Goal: Check status: Check status

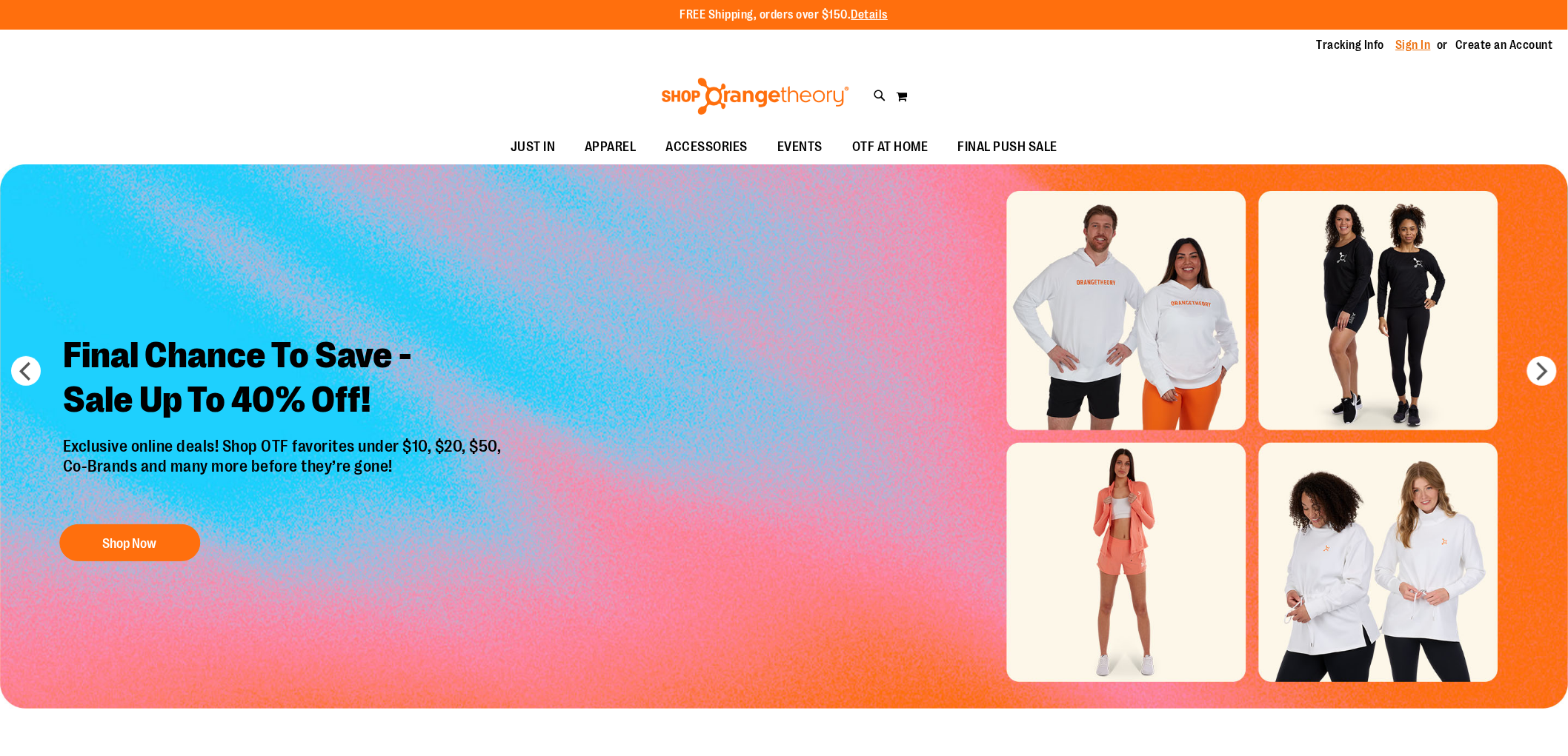
click at [1417, 43] on link "Sign In" at bounding box center [1413, 45] width 35 height 16
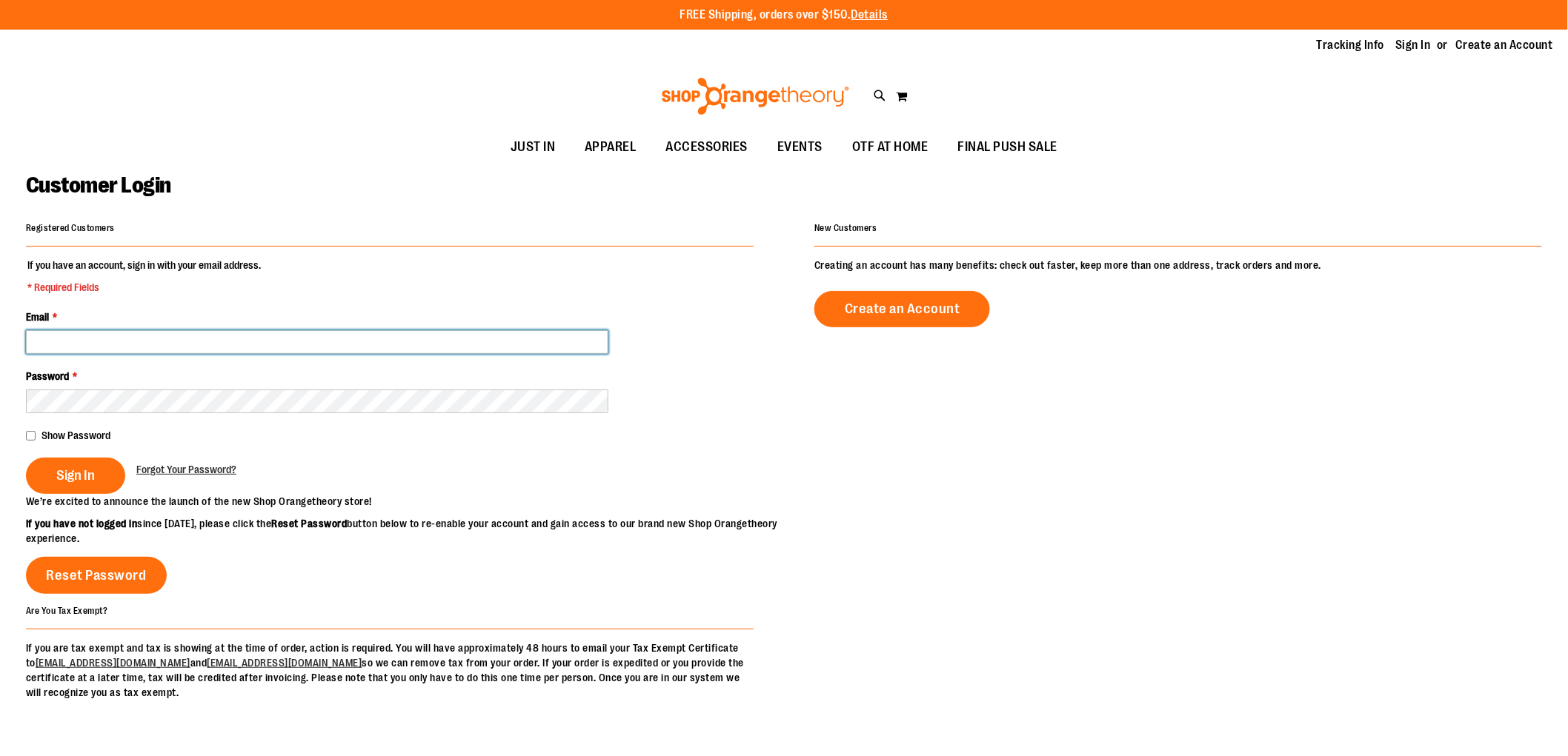
click at [215, 352] on input "Email *" at bounding box center [317, 342] width 582 height 23
type input "**********"
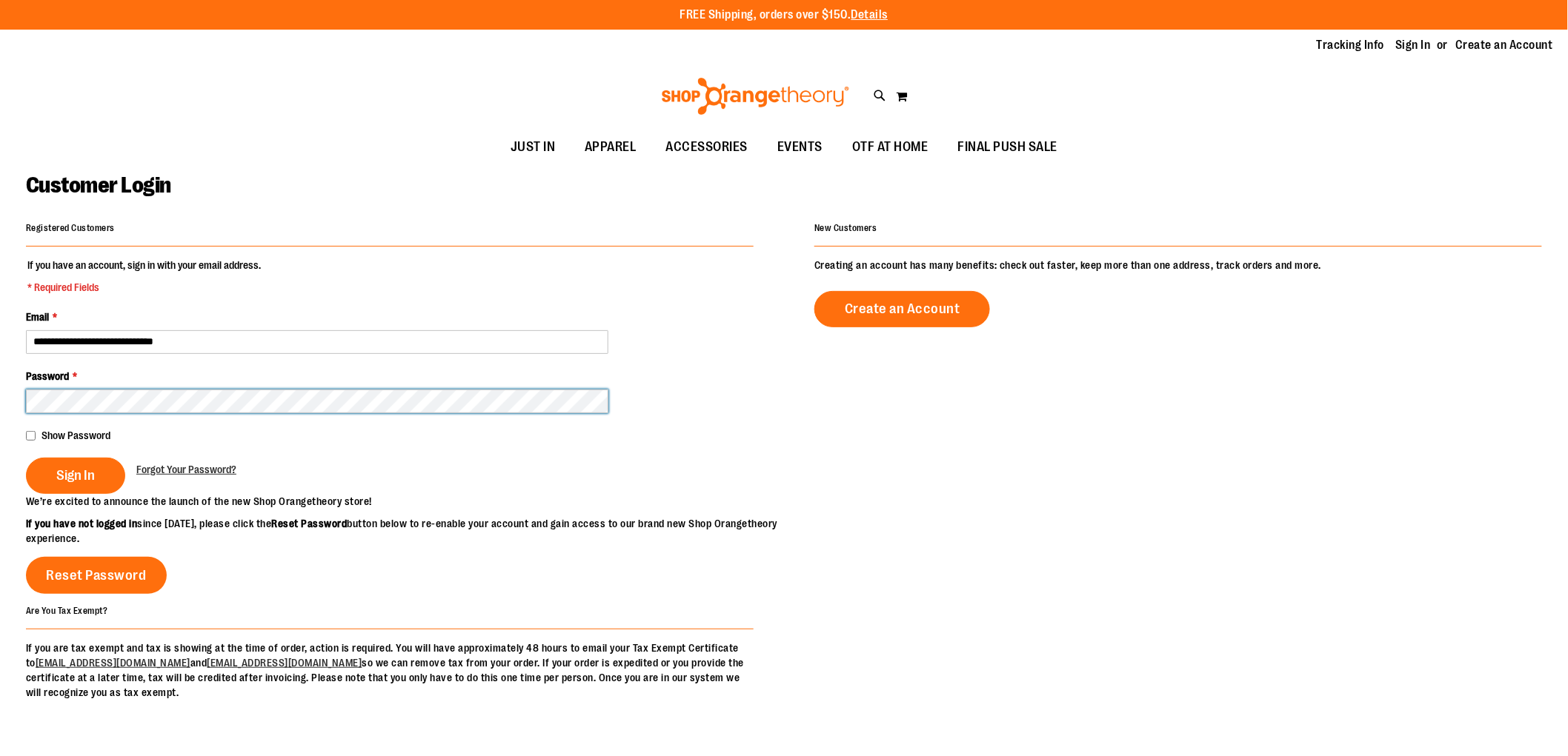
click at [26, 458] on button "Sign In" at bounding box center [76, 476] width 99 height 36
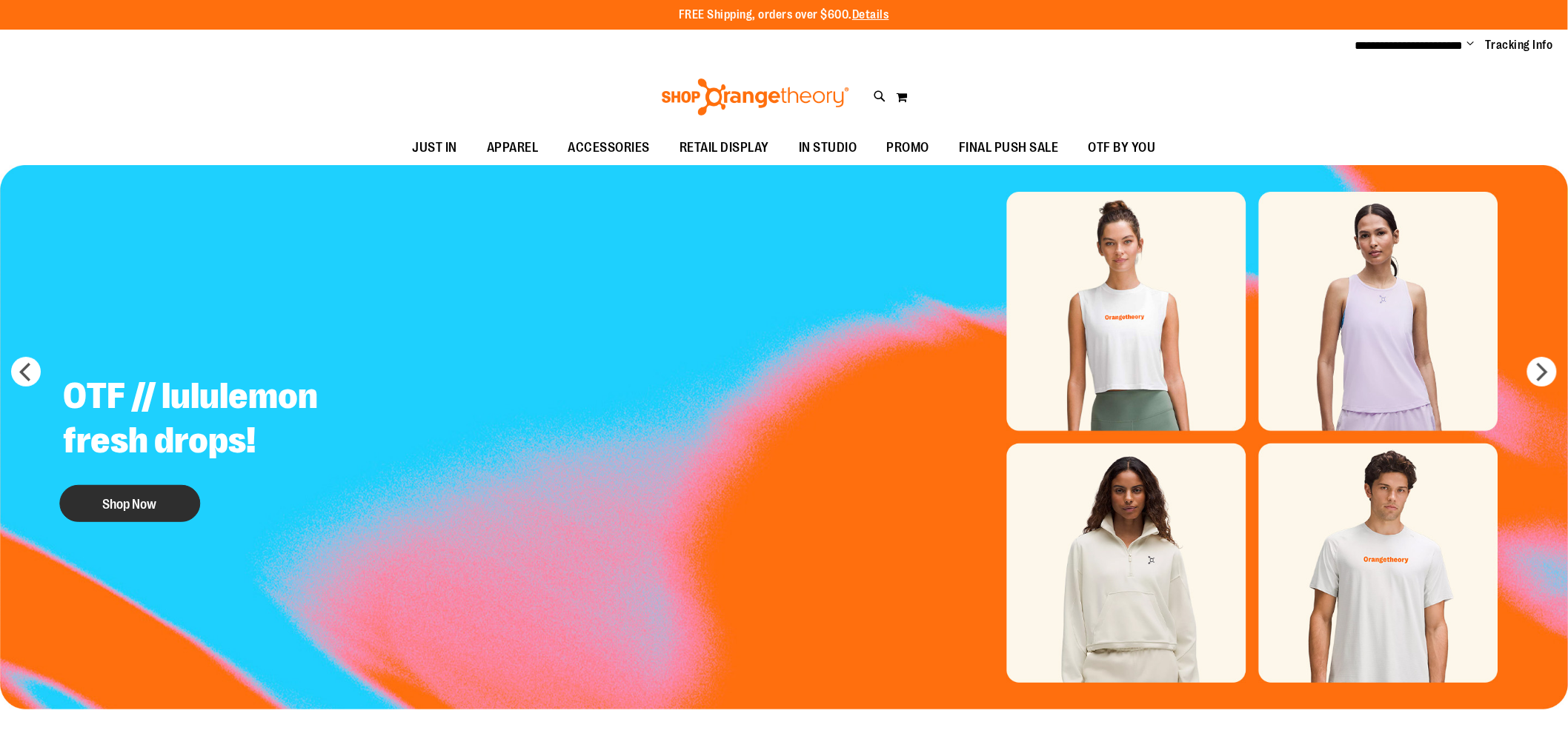
click at [114, 506] on button "Shop Now" at bounding box center [130, 503] width 141 height 37
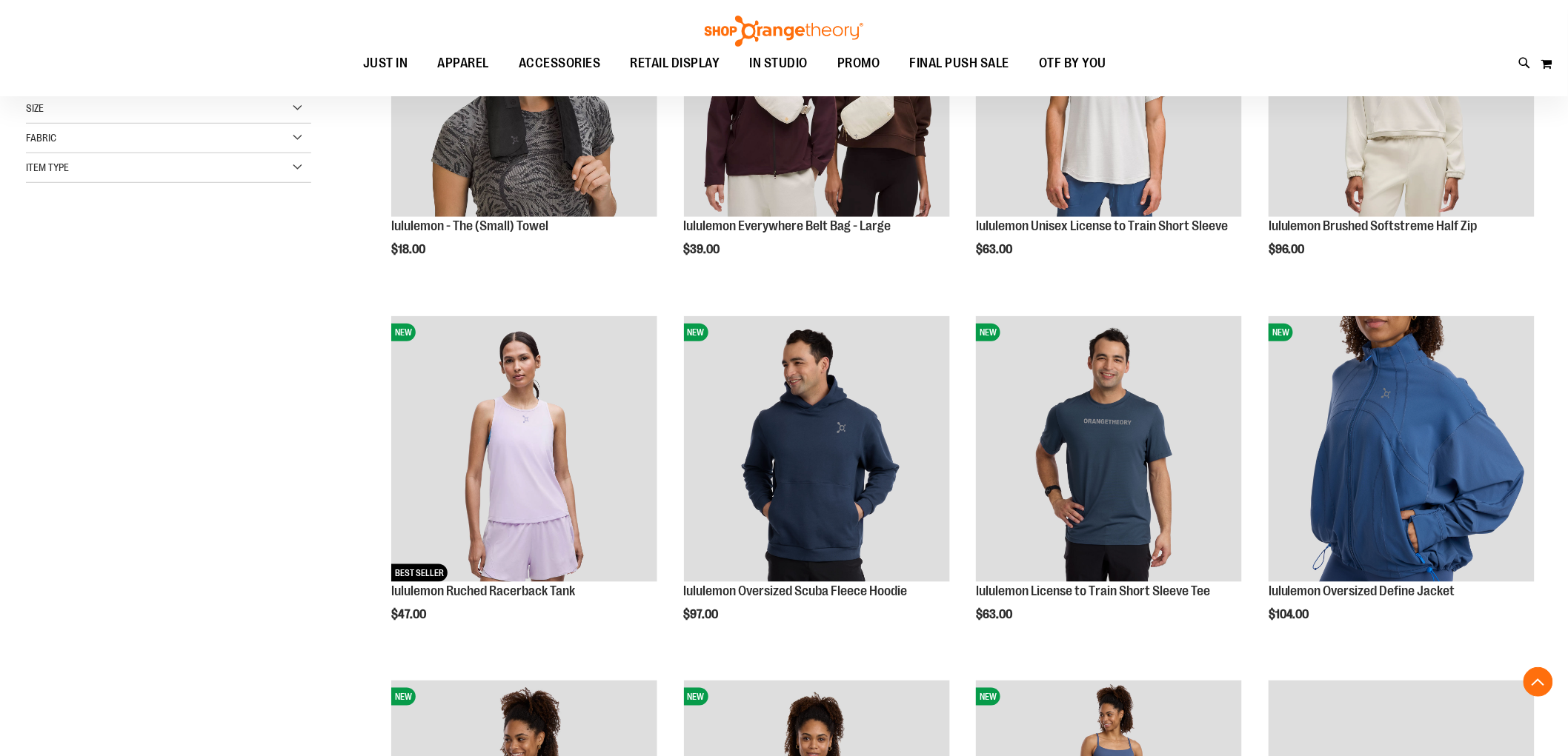
scroll to position [410, 0]
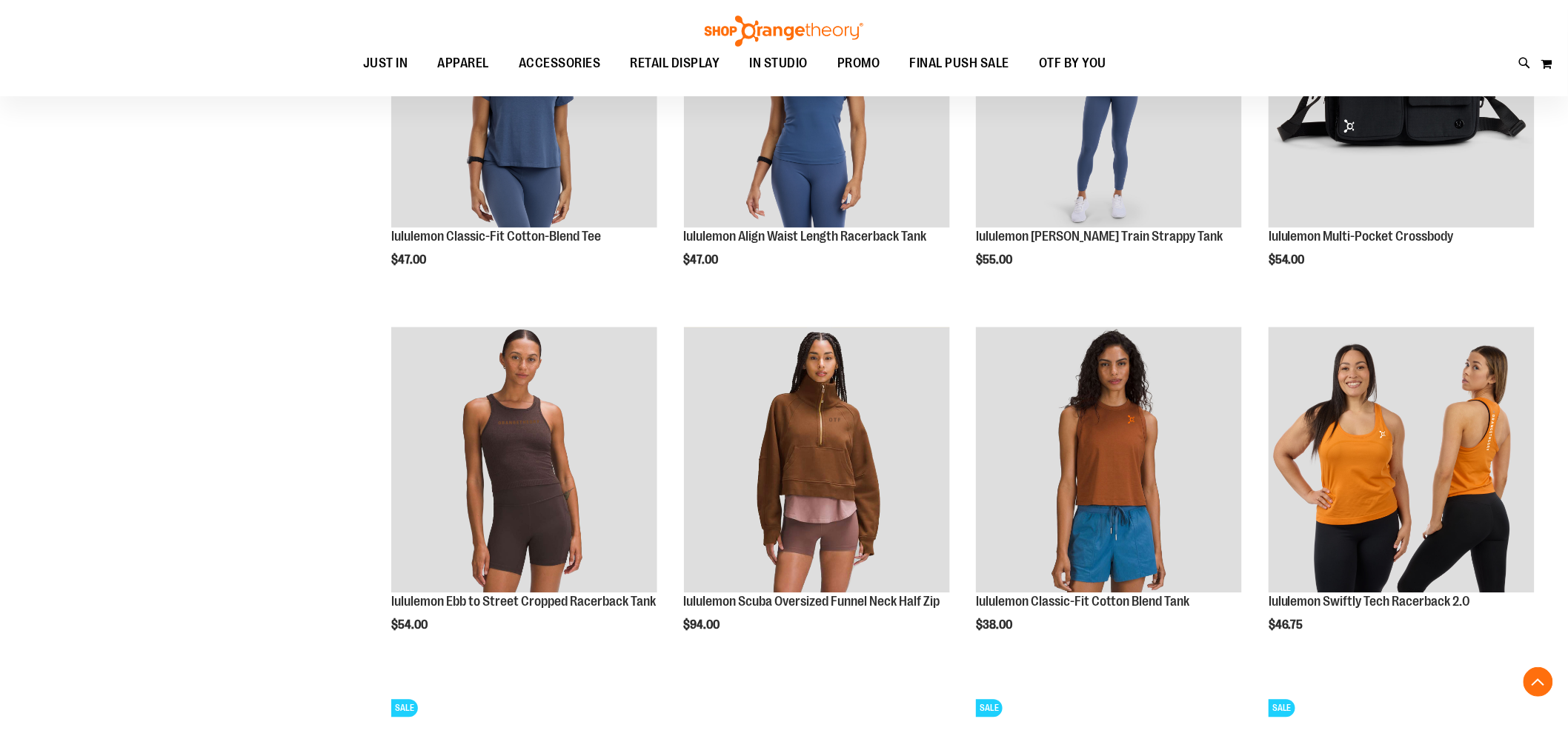
scroll to position [1151, 0]
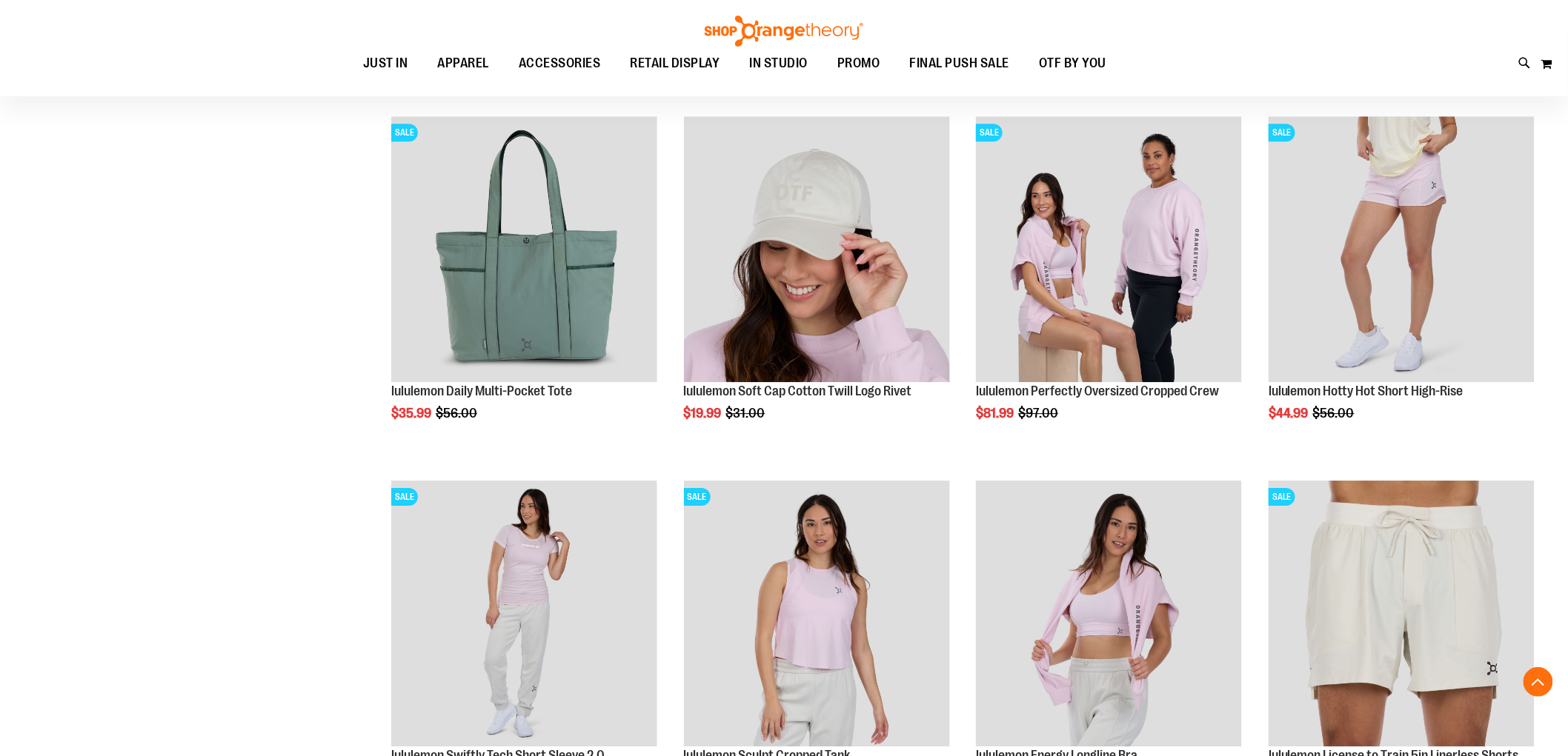
scroll to position [1562, 0]
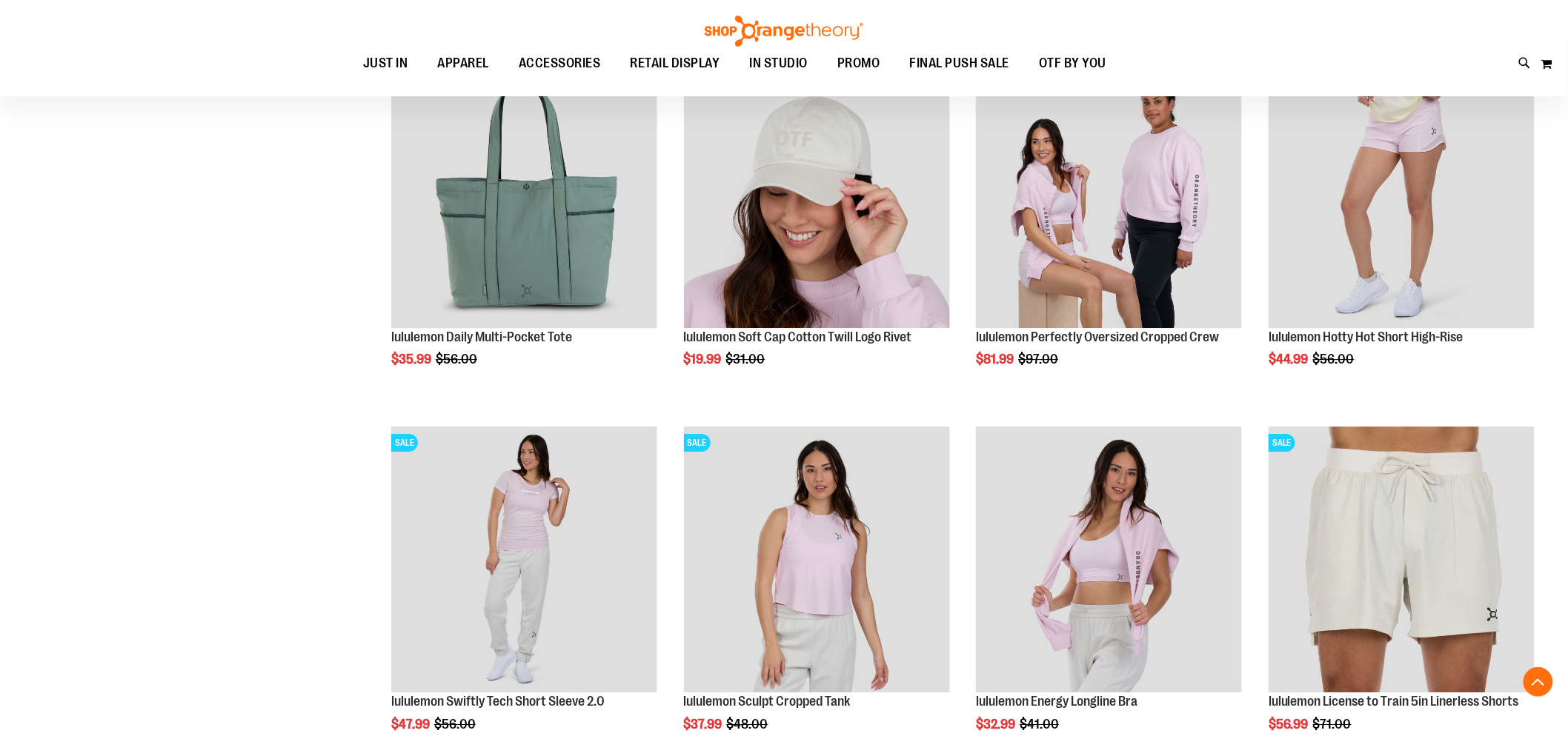
scroll to position [1562, 0]
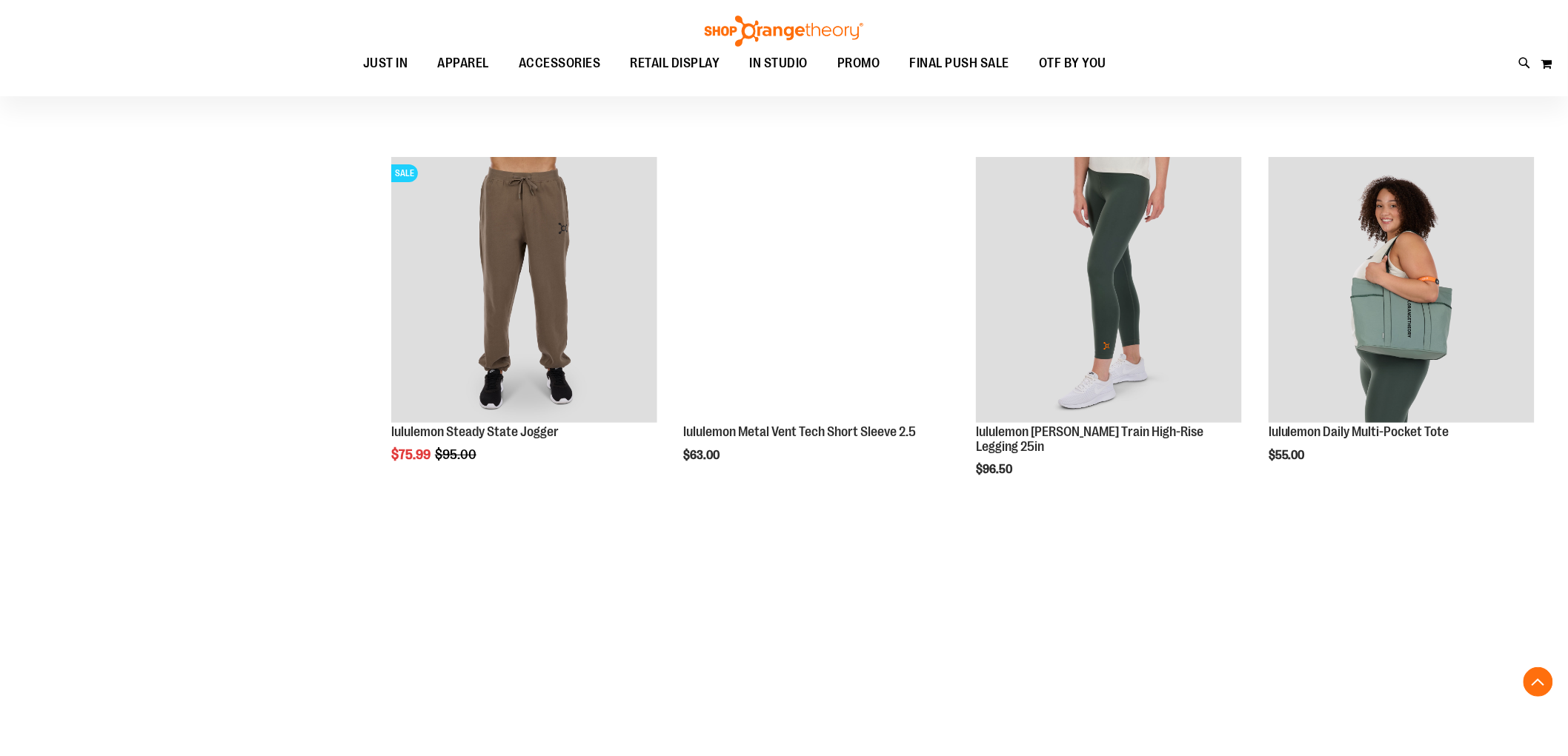
scroll to position [2303, 0]
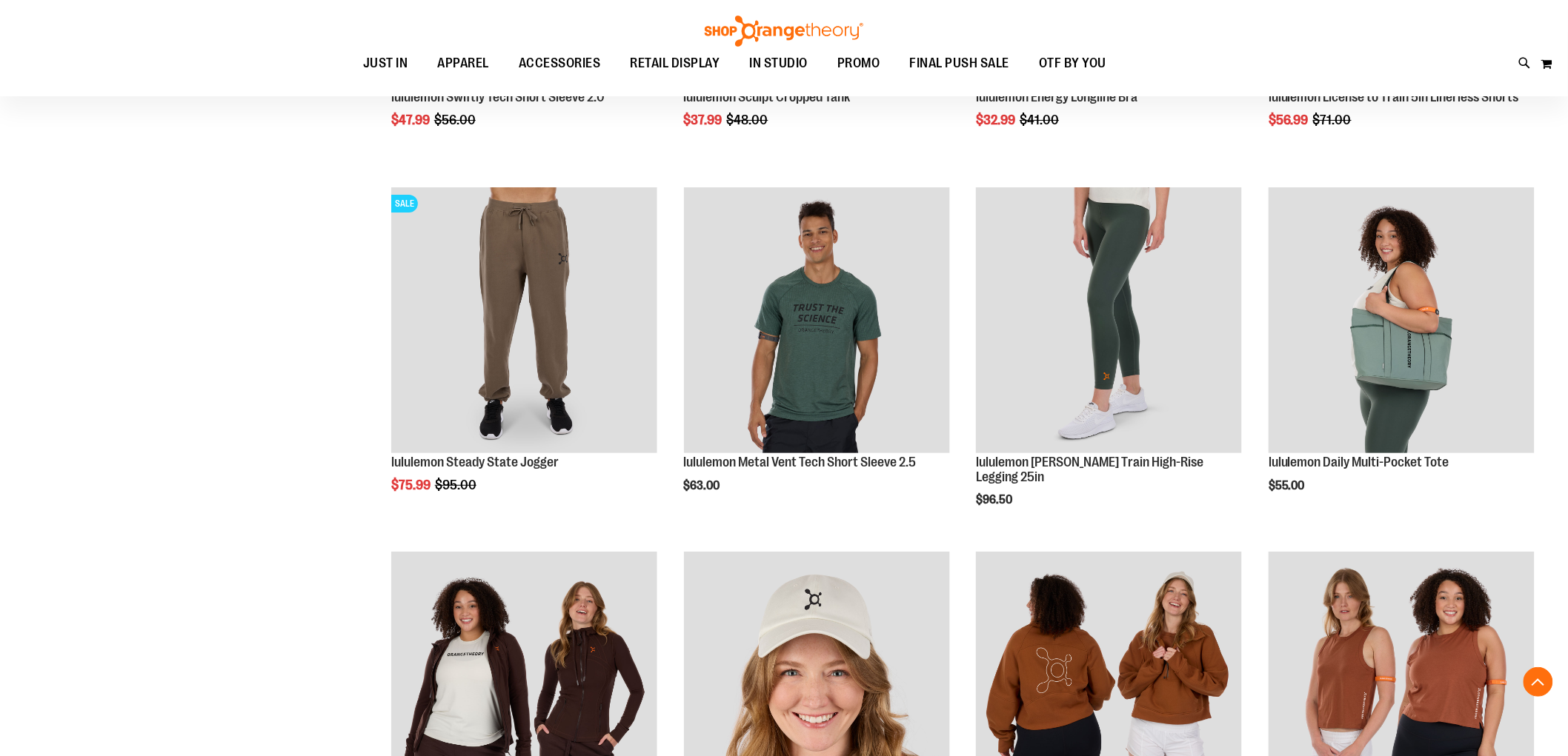
drag, startPoint x: 1411, startPoint y: 351, endPoint x: 158, endPoint y: 338, distance: 1253.1
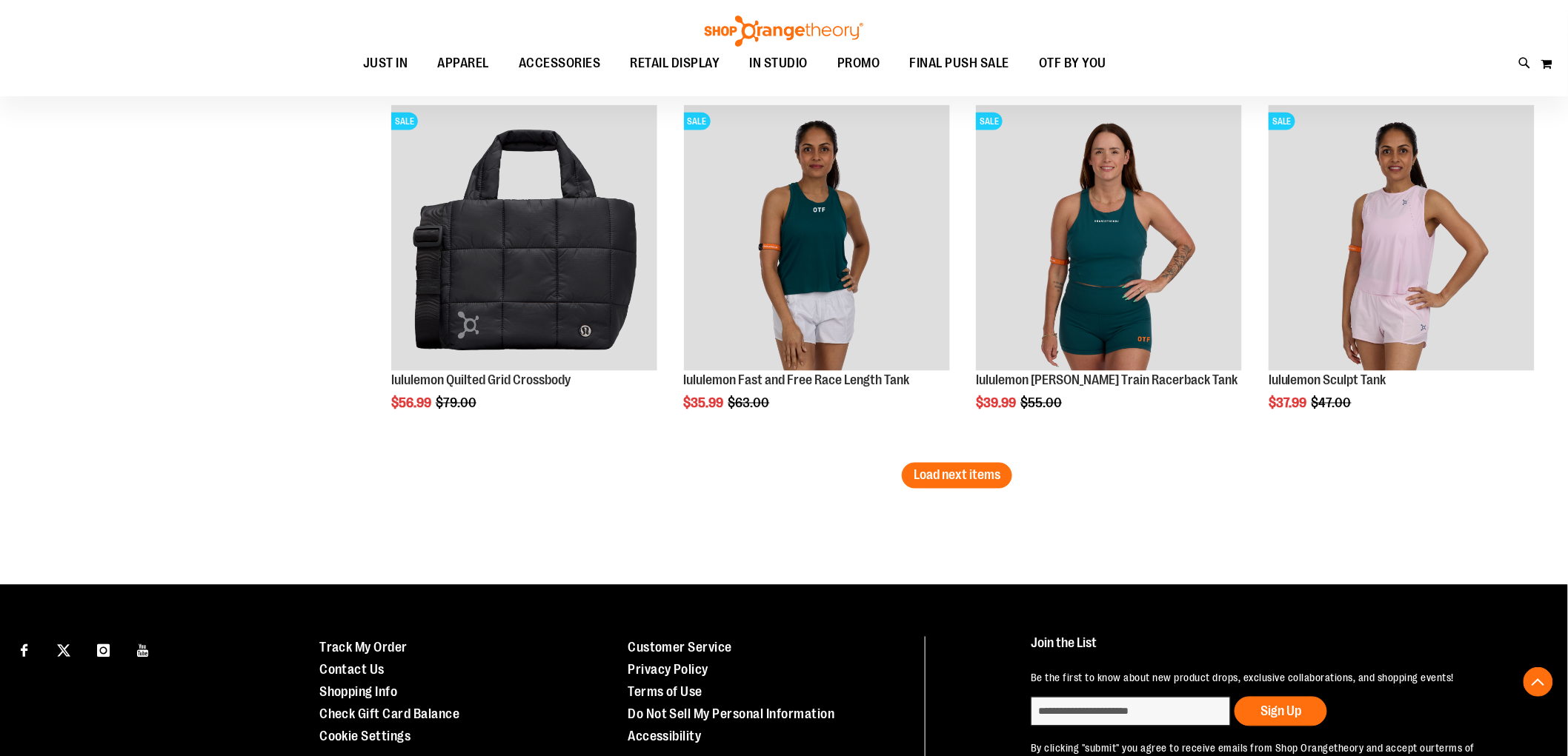
scroll to position [3208, 0]
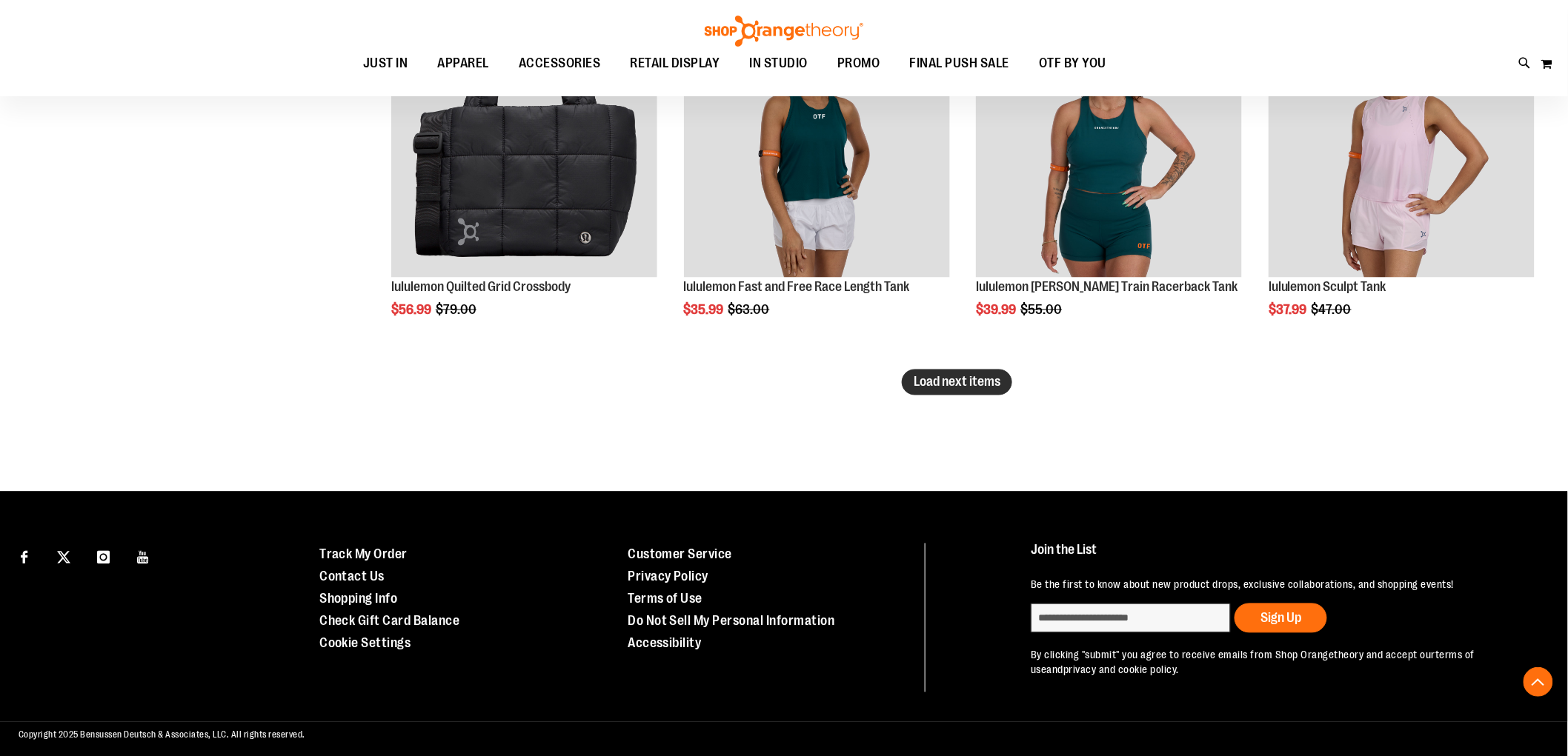
click at [936, 378] on span "Load next items" at bounding box center [957, 382] width 87 height 14
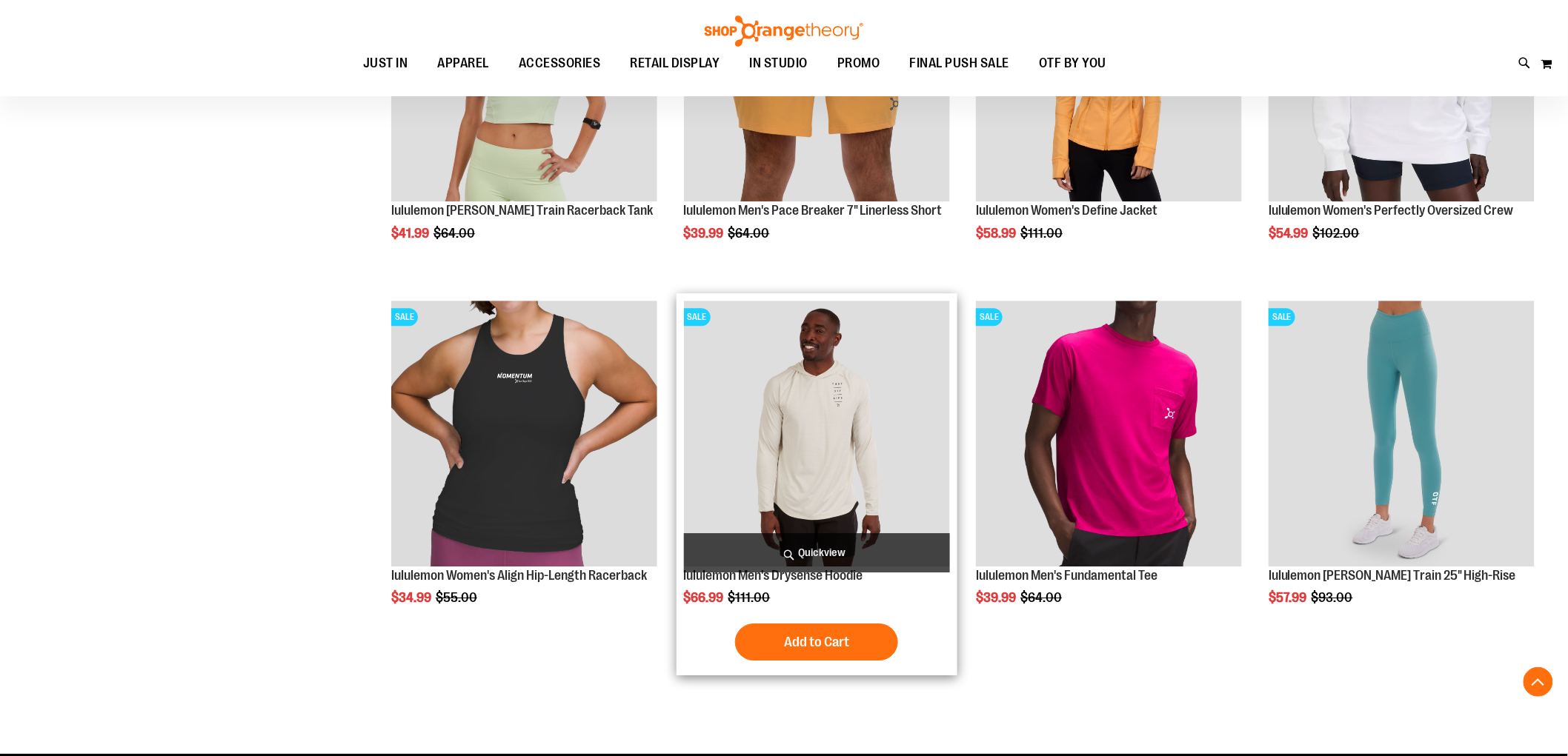
scroll to position [4112, 0]
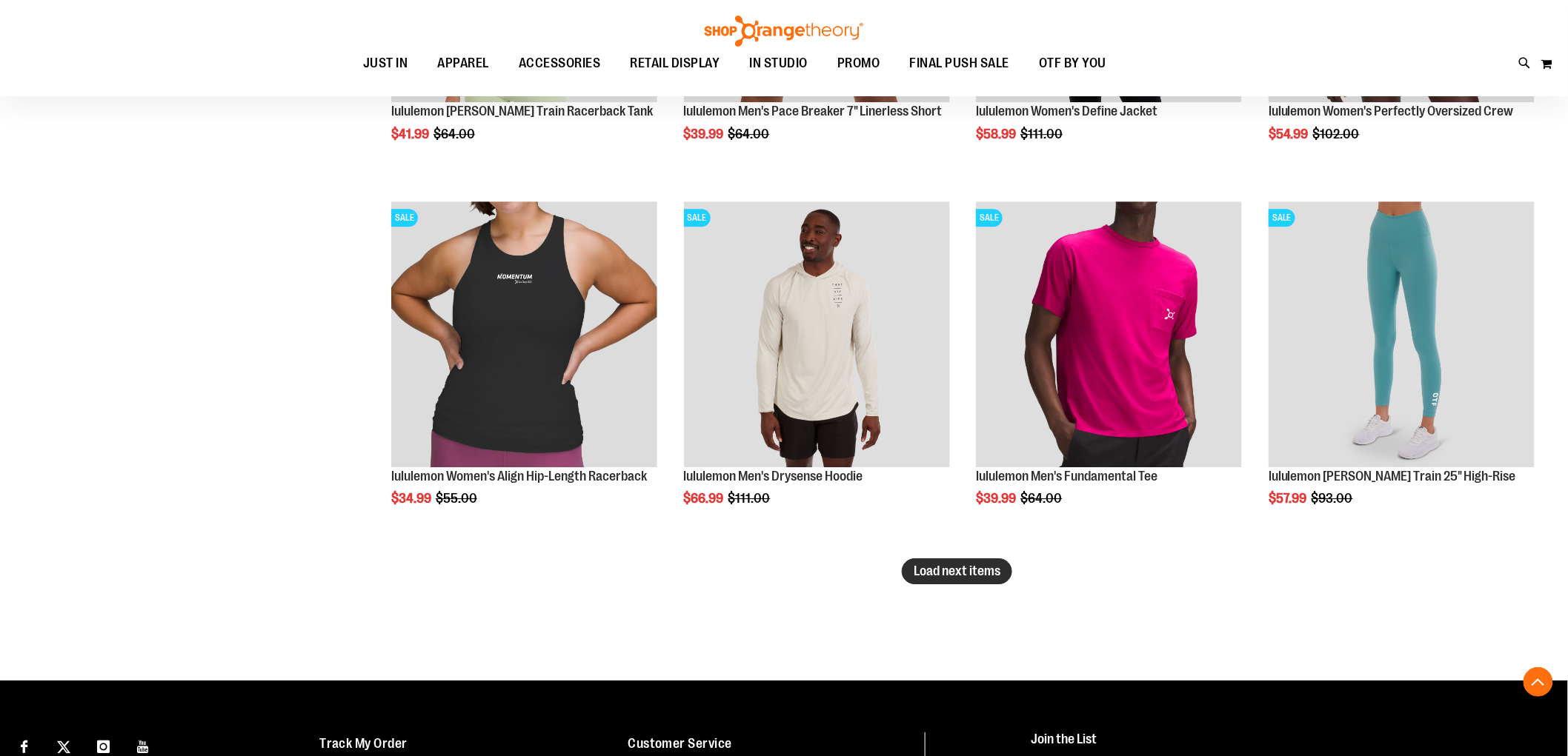
click at [949, 575] on span "Load next items" at bounding box center [957, 570] width 87 height 14
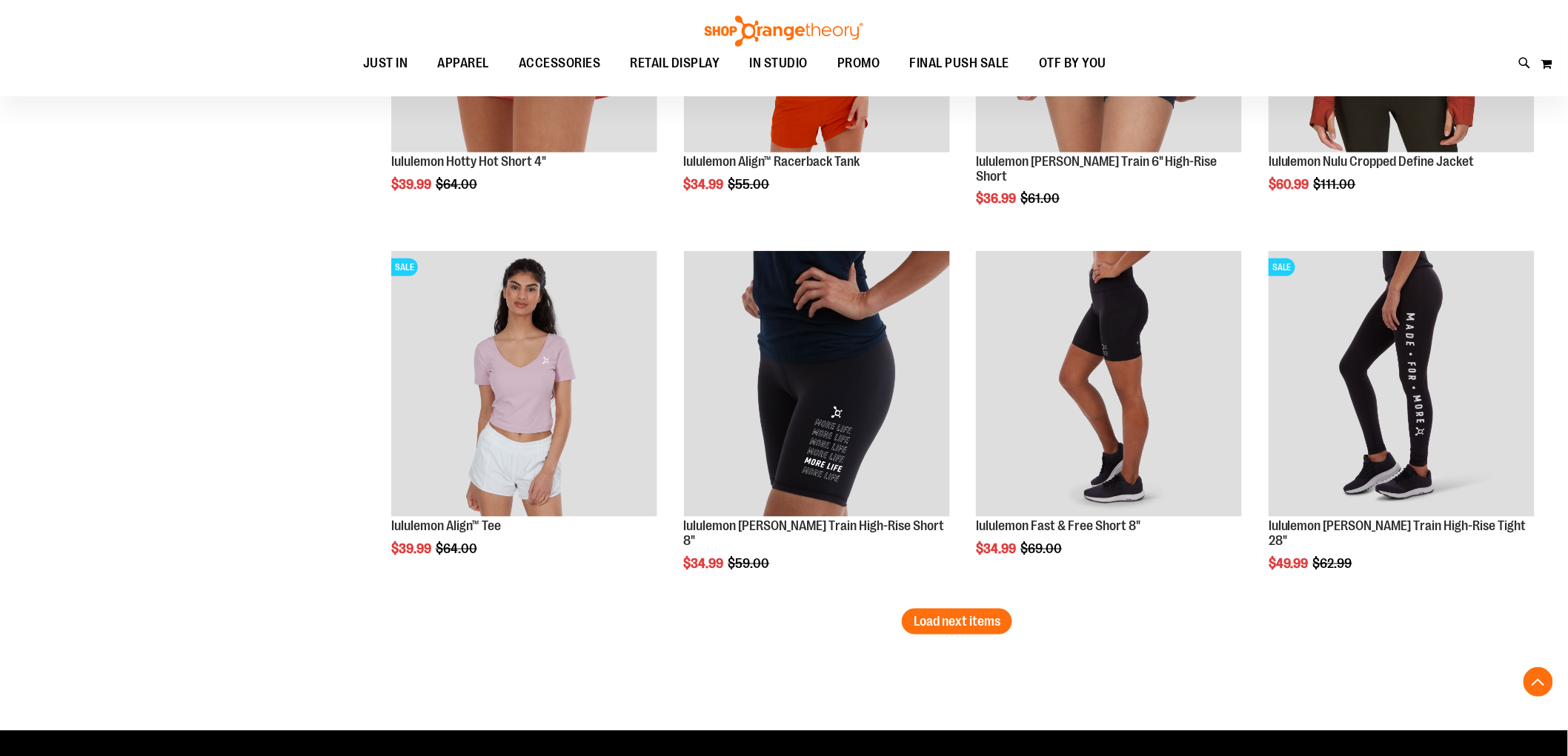
scroll to position [5181, 0]
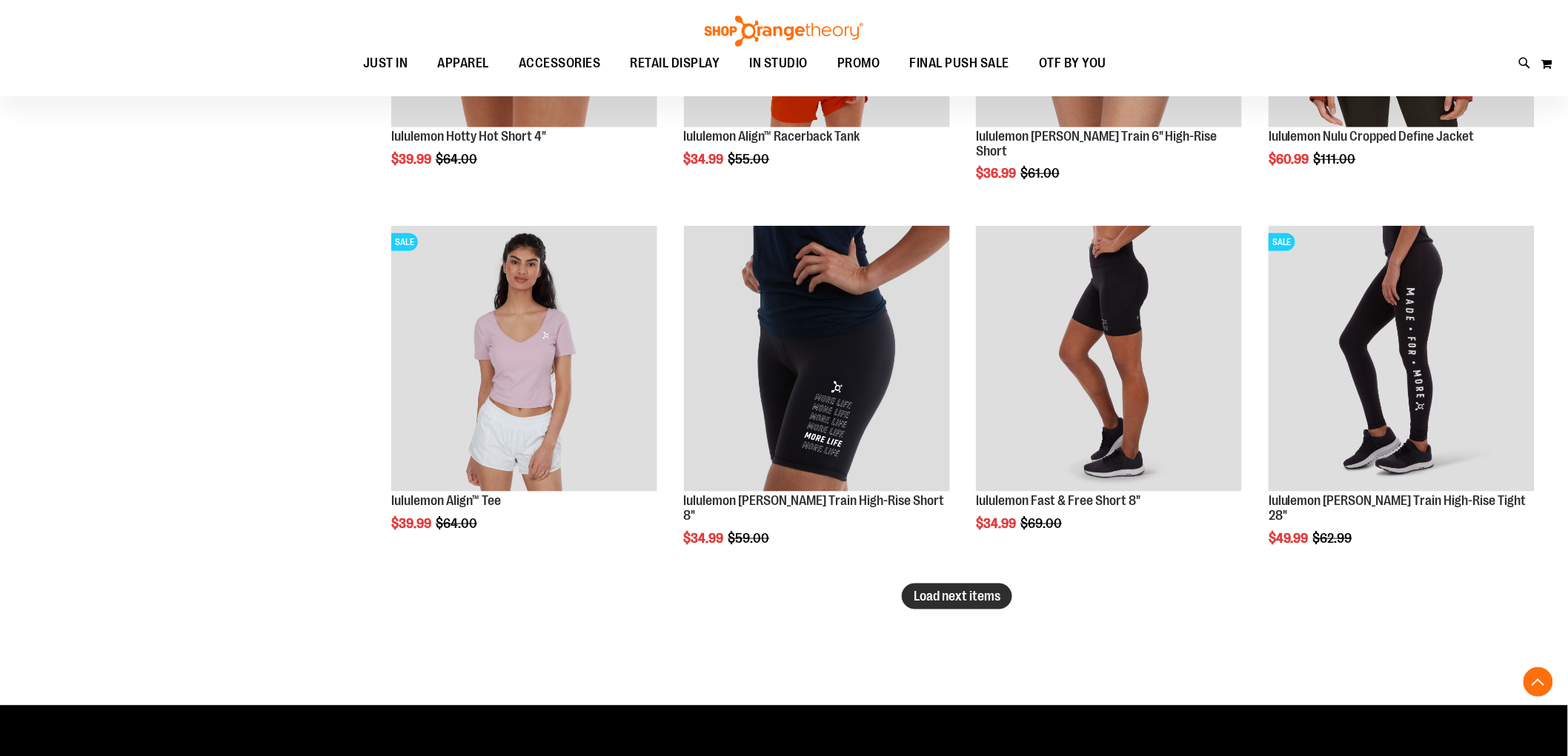
click at [997, 595] on span "Load next items" at bounding box center [957, 596] width 87 height 14
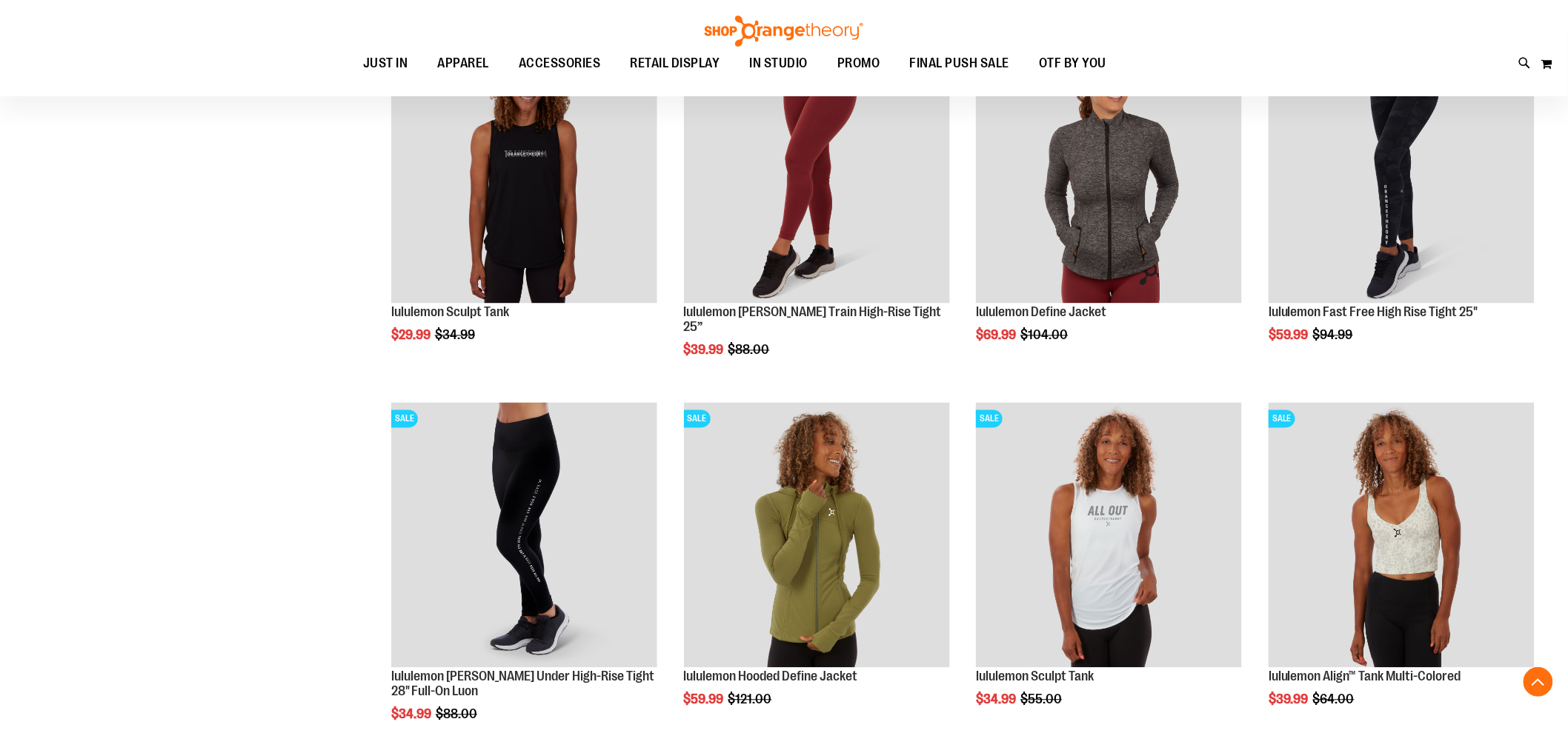
scroll to position [5593, 0]
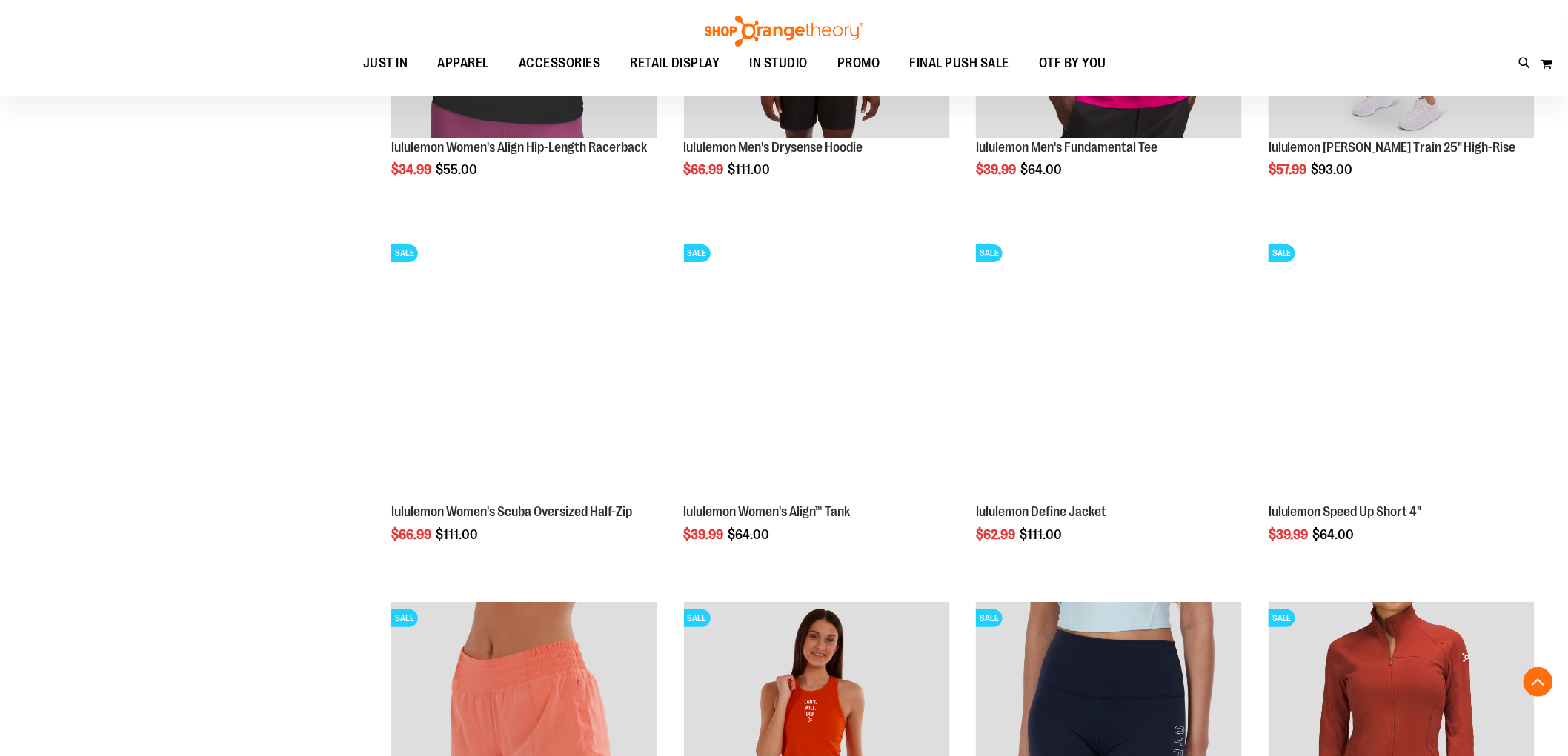
scroll to position [3866, 0]
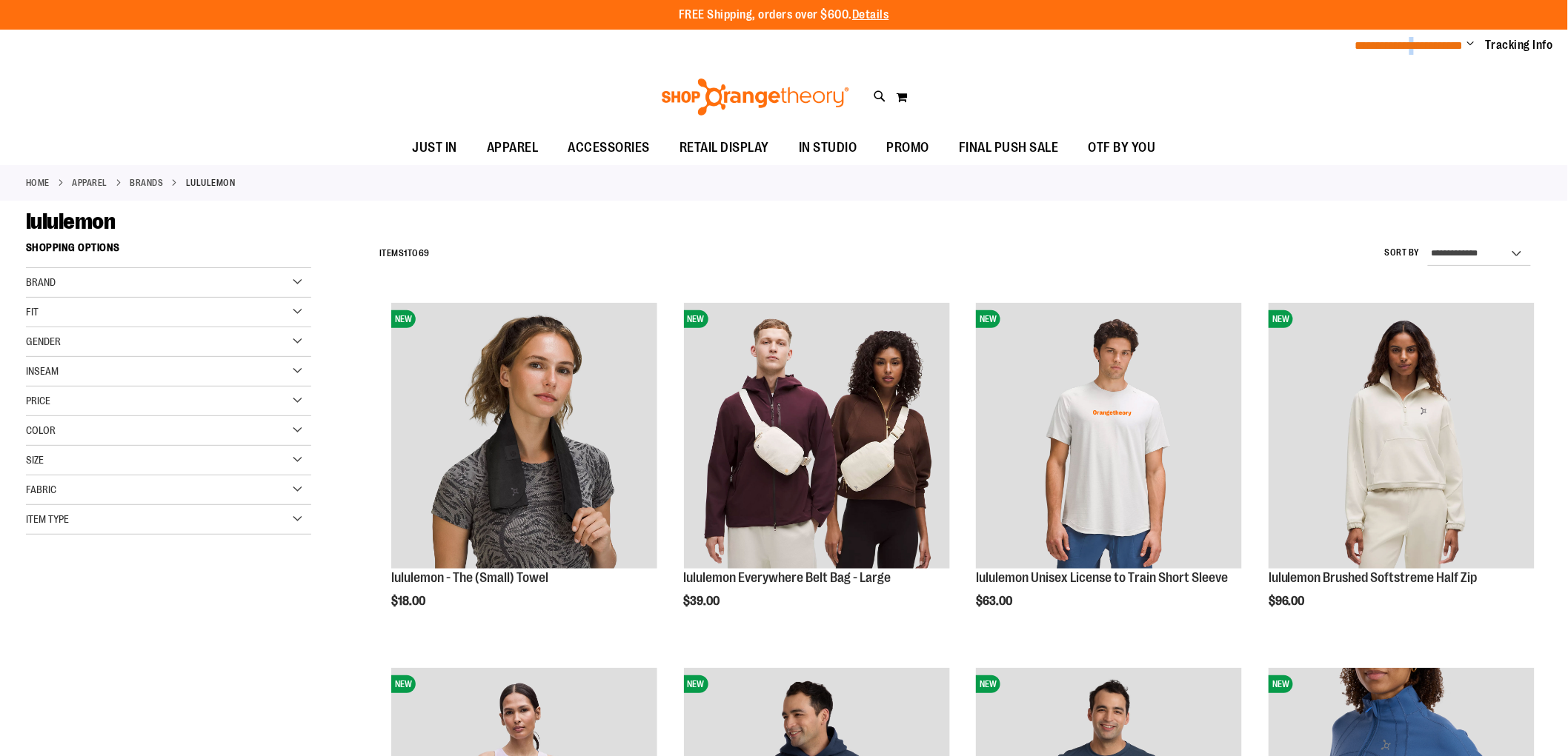
click at [1406, 41] on span "**********" at bounding box center [1409, 45] width 108 height 11
click at [1474, 46] on span "Change" at bounding box center [1471, 45] width 7 height 14
click at [1439, 64] on link "My Account" at bounding box center [1417, 71] width 130 height 28
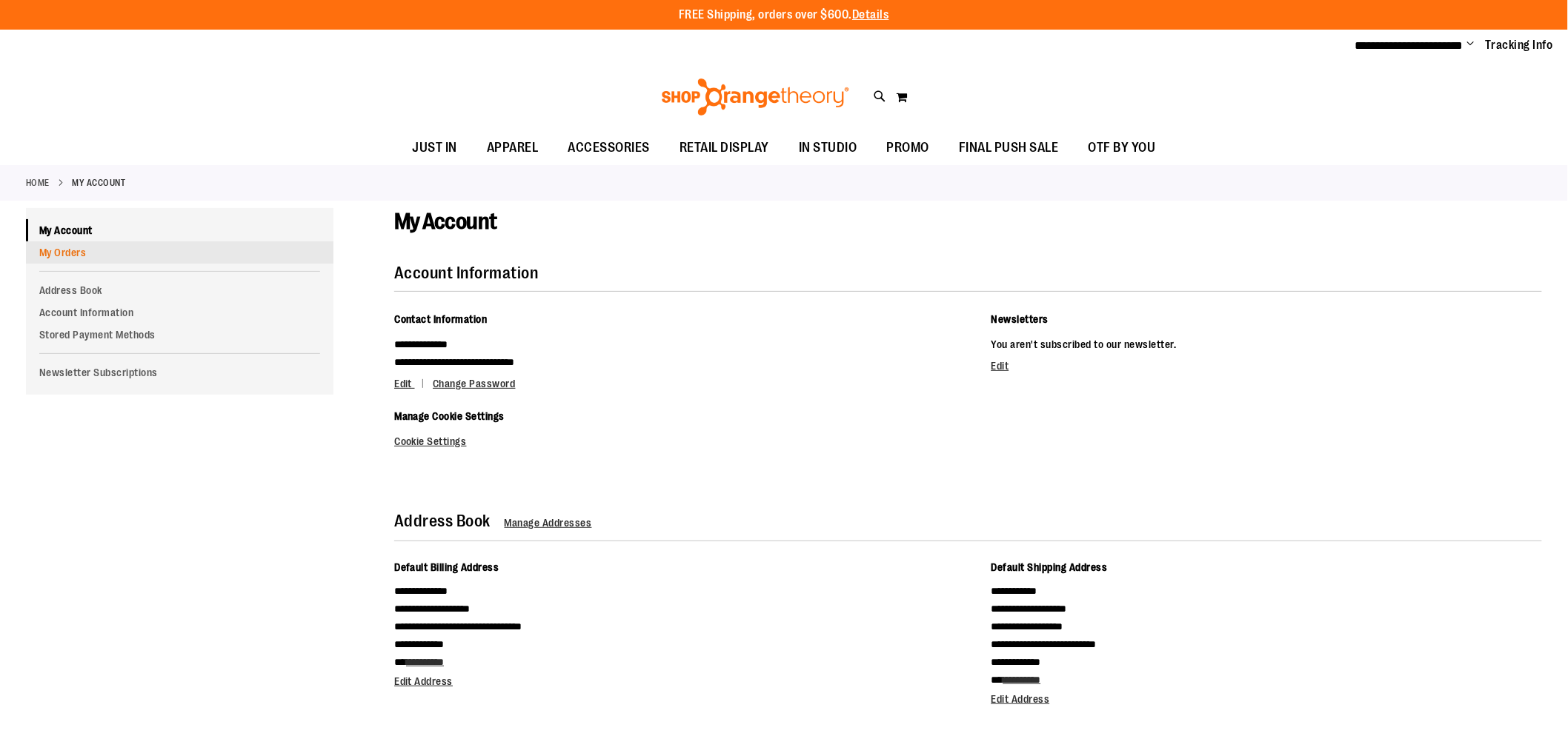
click at [67, 256] on link "My Orders" at bounding box center [179, 252] width 307 height 23
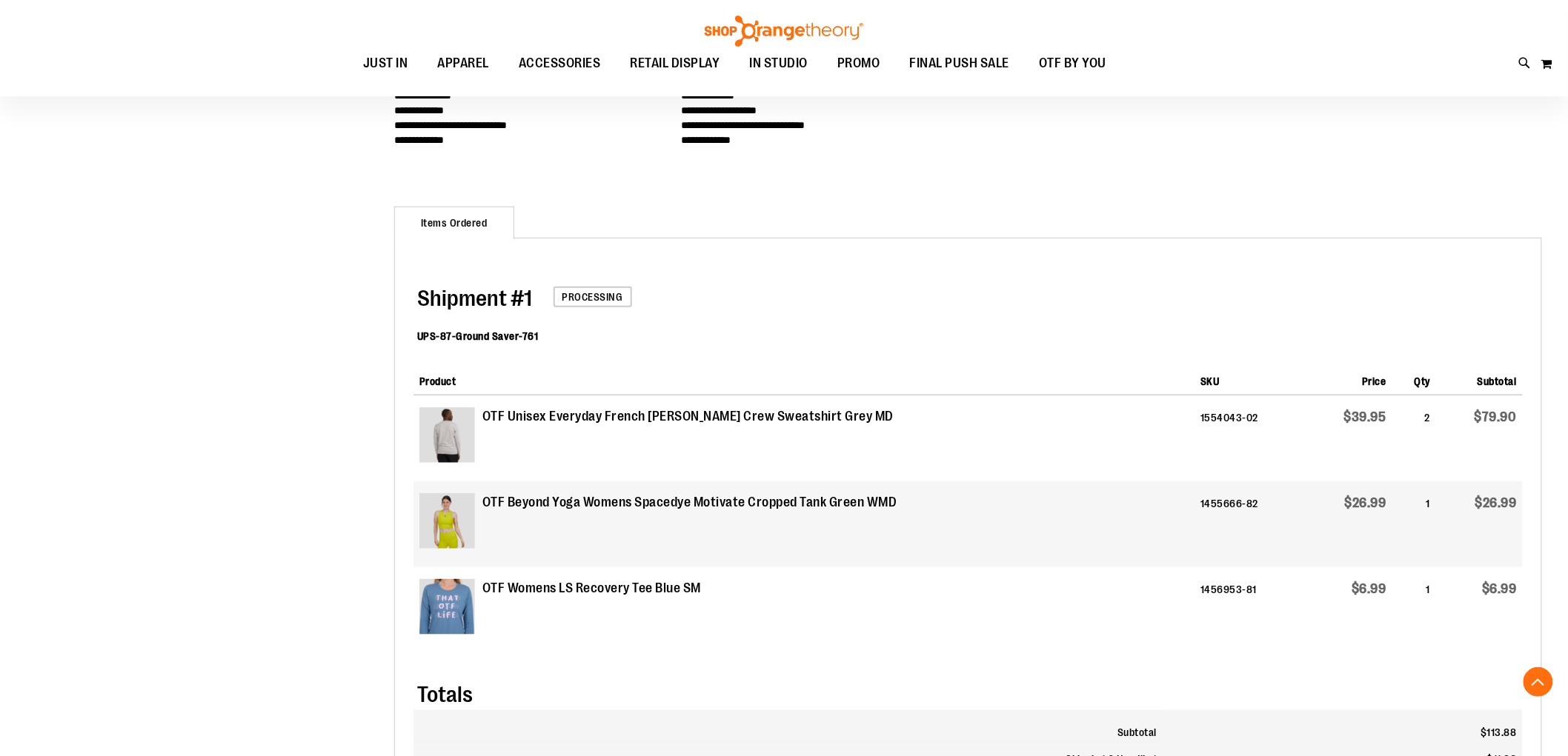
scroll to position [328, 0]
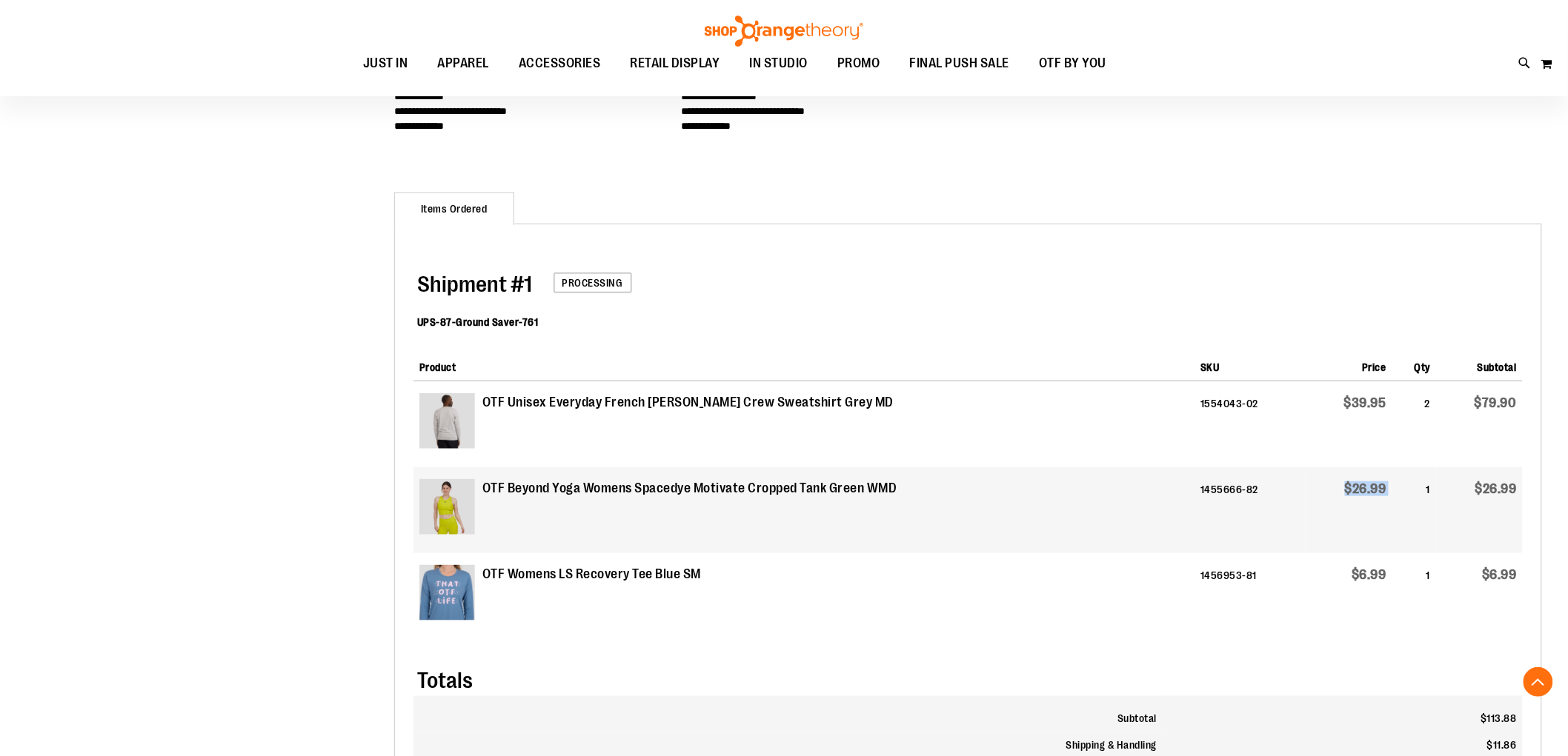
drag, startPoint x: 1391, startPoint y: 488, endPoint x: 1279, endPoint y: 488, distance: 112.0
click at [1279, 488] on tr "OTF Beyond Yoga Womens Spacedye Motivate Cropped Tank Green WMD 1455666-82 $26.…" at bounding box center [968, 510] width 1109 height 86
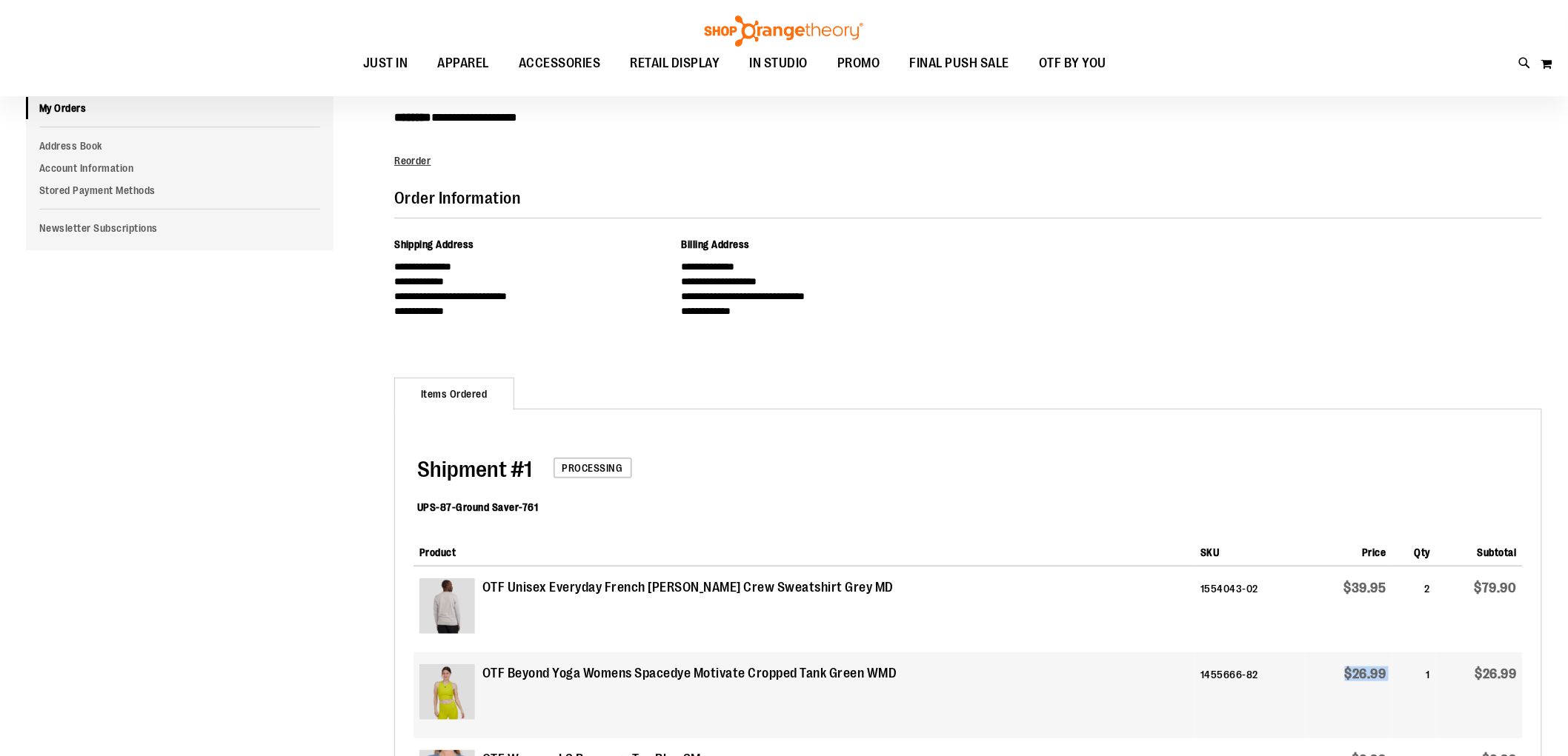
scroll to position [0, 0]
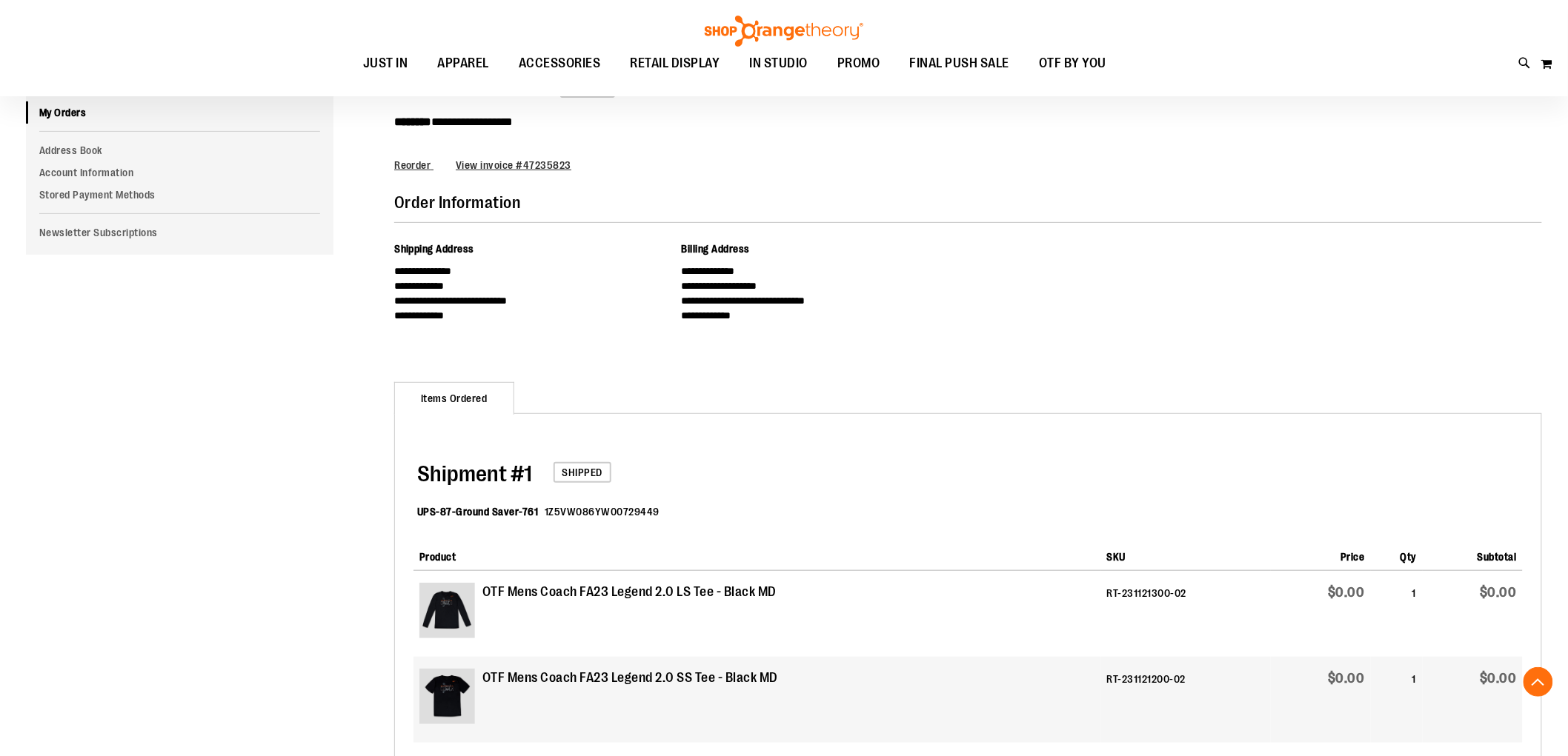
scroll to position [492, 0]
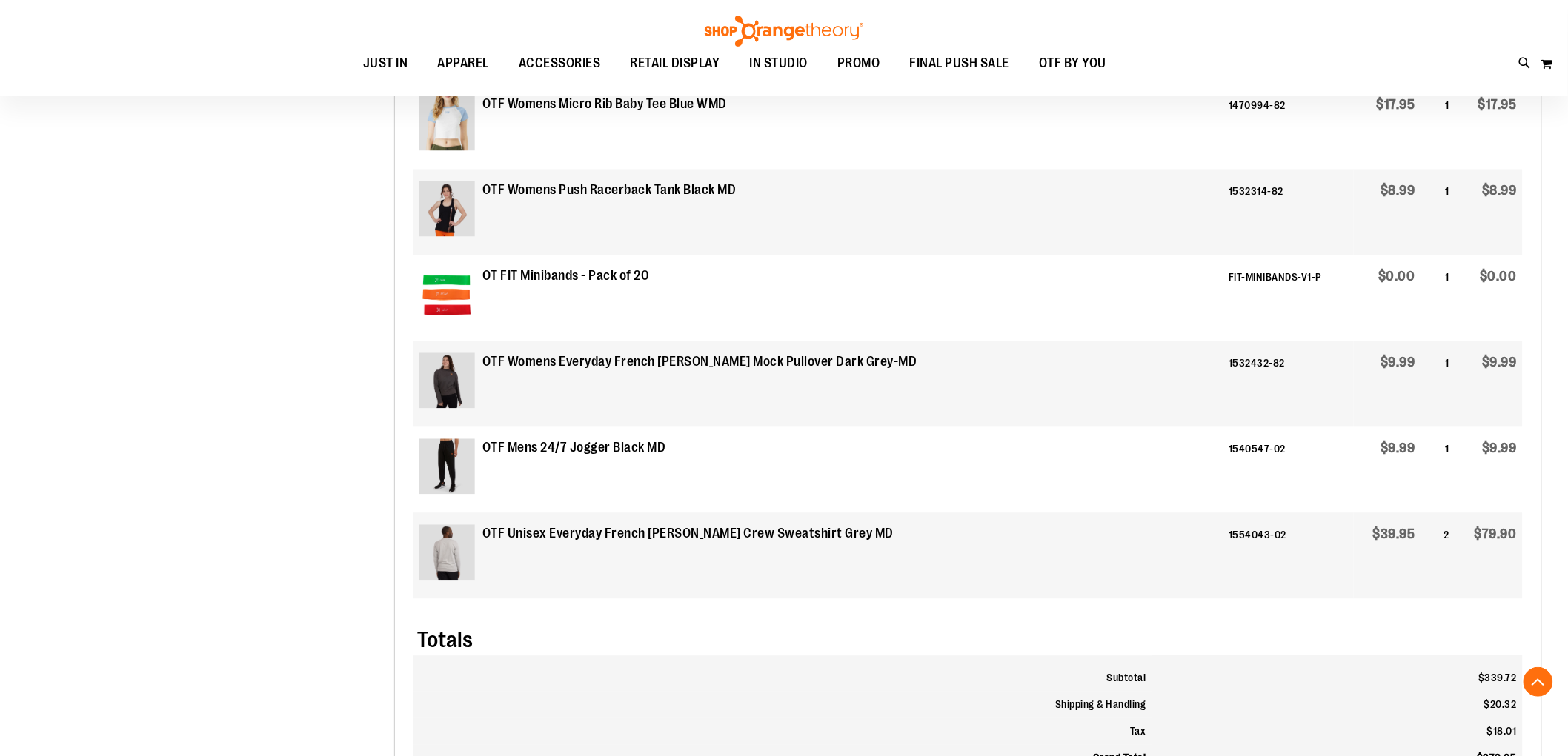
scroll to position [739, 0]
